Goal: Information Seeking & Learning: Learn about a topic

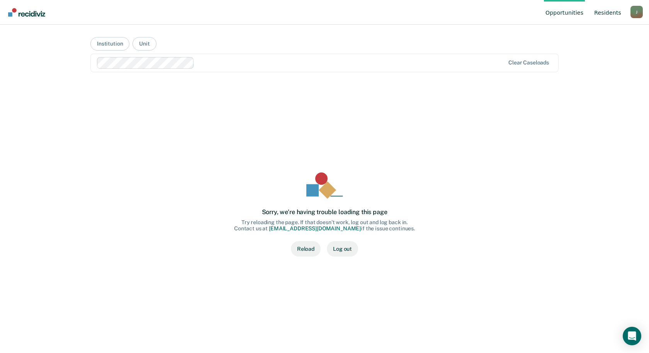
click at [615, 12] on link "Resident s" at bounding box center [608, 12] width 30 height 25
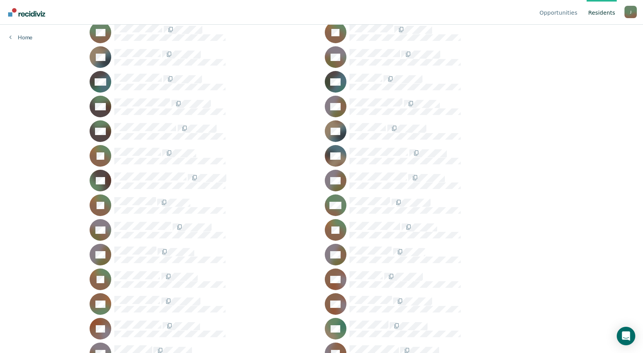
scroll to position [15984, 0]
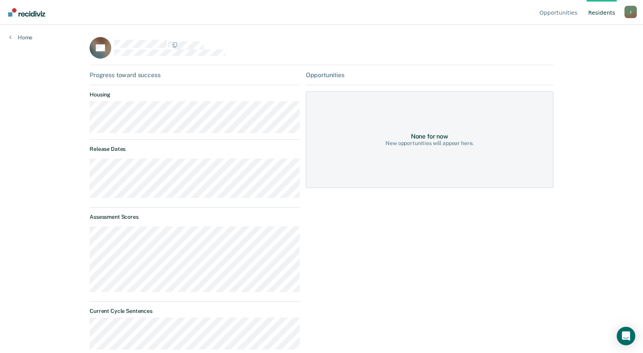
click at [152, 36] on main "AL Progress toward success Housing Release Dates Assessment Scores Current Cycl…" at bounding box center [321, 180] width 483 height 310
